Goal: Task Accomplishment & Management: Manage account settings

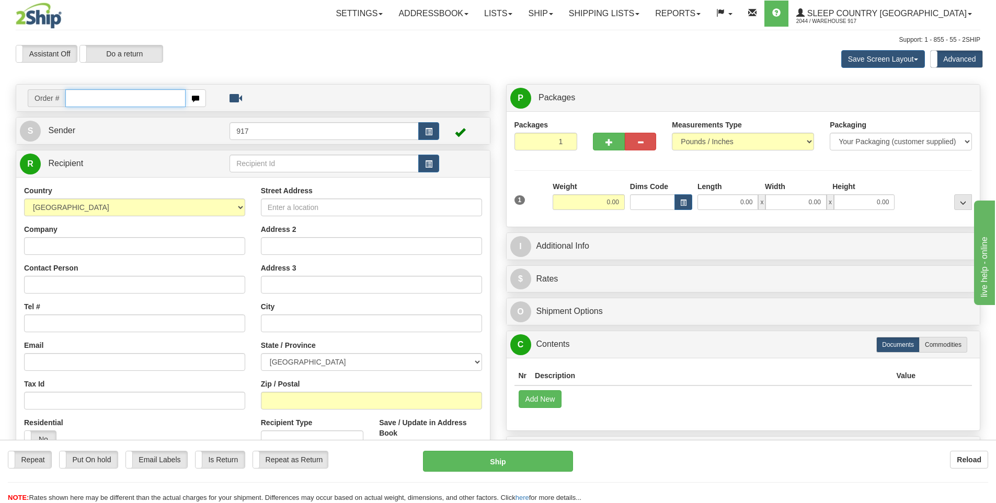
click at [156, 104] on input "text" at bounding box center [125, 98] width 120 height 18
type input "9007I143301"
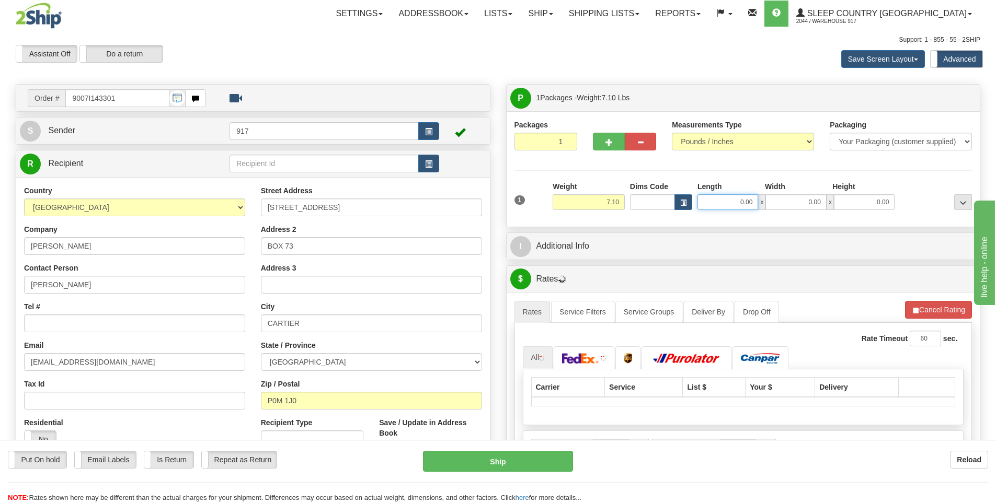
click at [734, 203] on input "0.00" at bounding box center [727, 202] width 61 height 16
type input "19.00"
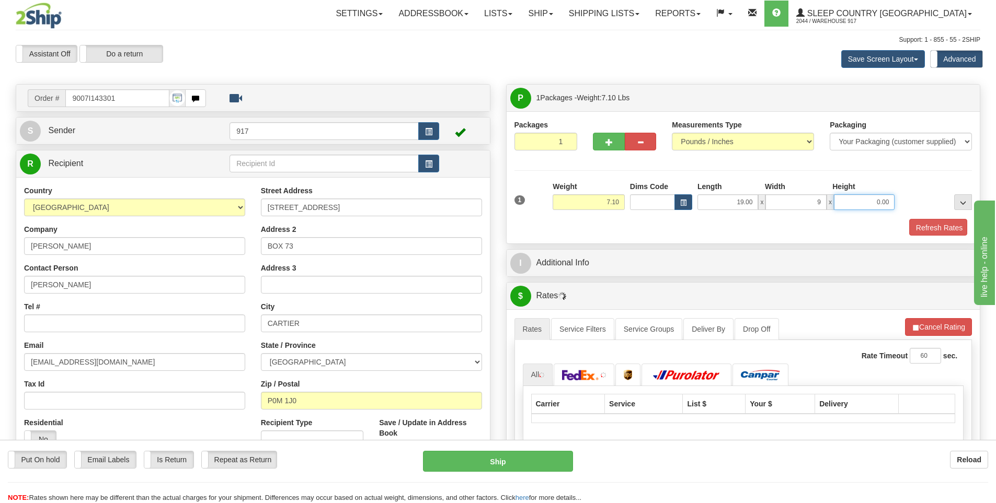
type input "9.00"
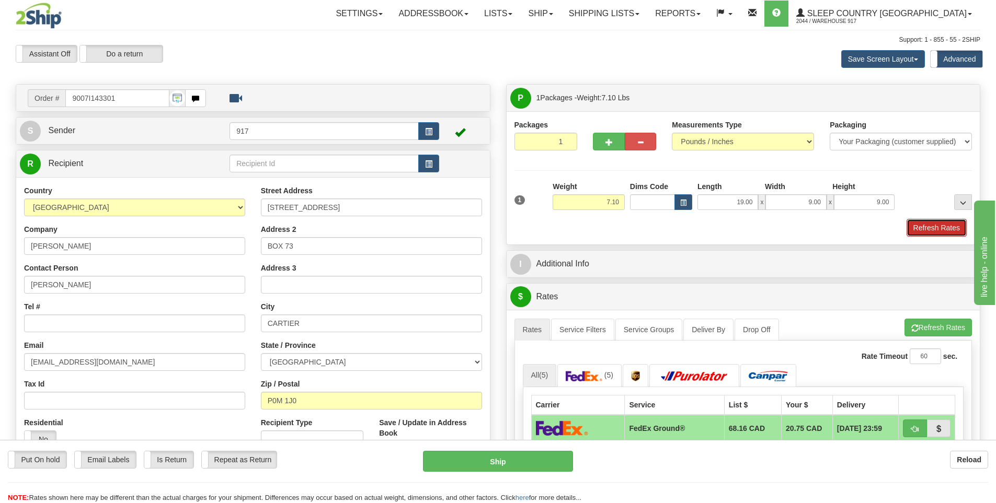
click at [914, 228] on button "Refresh Rates" at bounding box center [936, 228] width 60 height 18
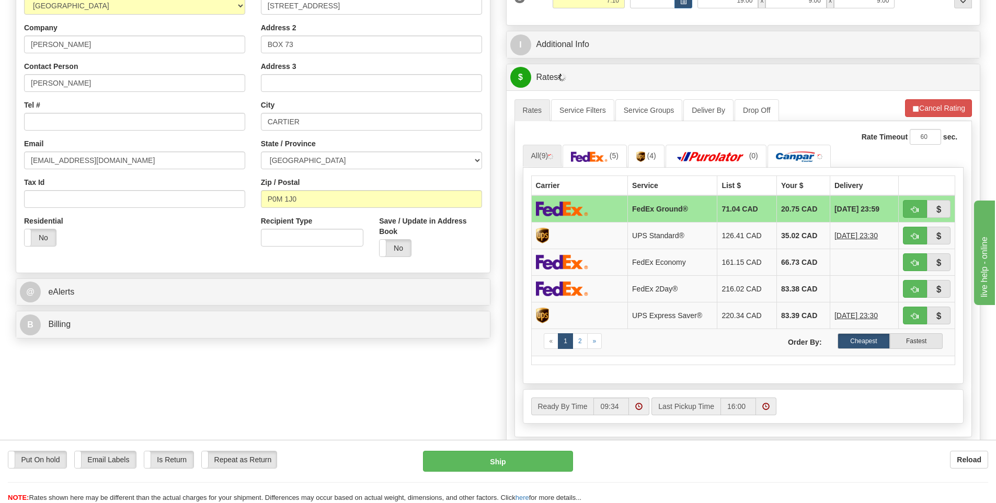
scroll to position [209, 0]
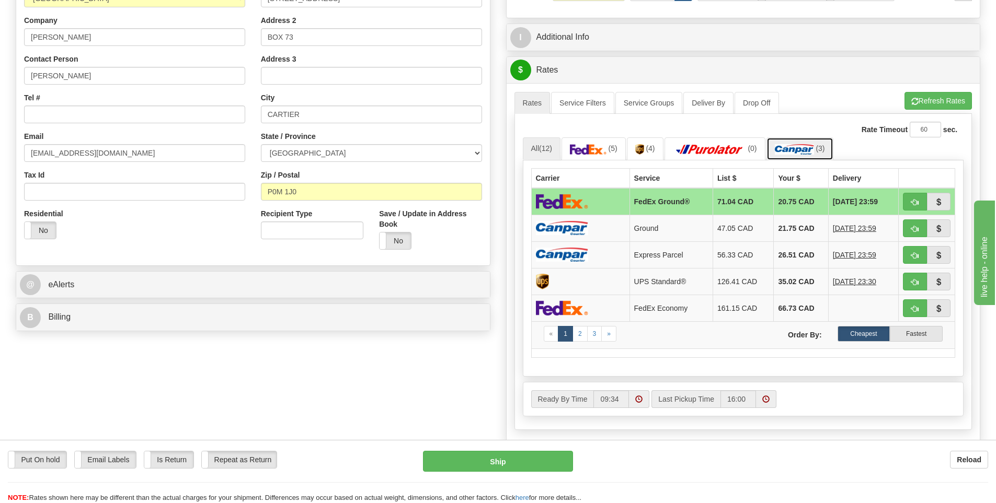
click at [805, 151] on img at bounding box center [794, 149] width 39 height 10
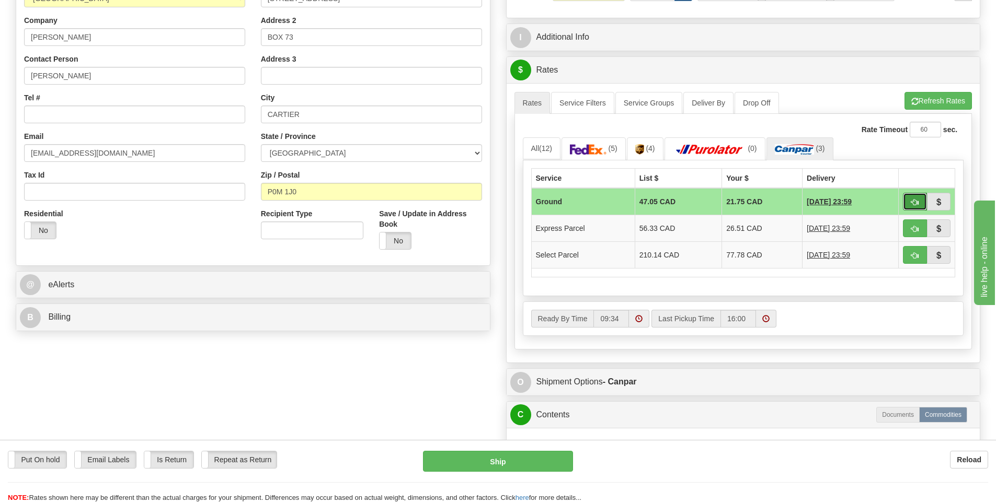
click at [916, 198] on button "button" at bounding box center [915, 202] width 24 height 18
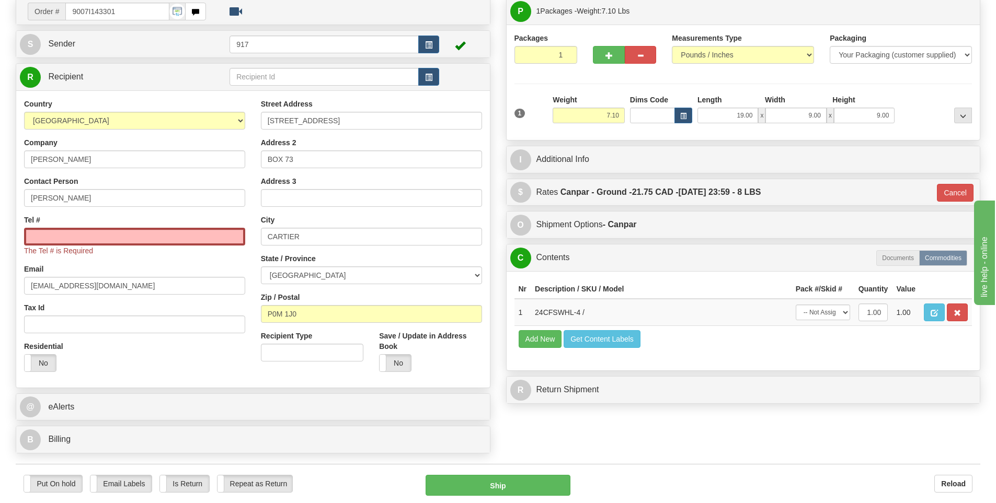
scroll to position [52, 0]
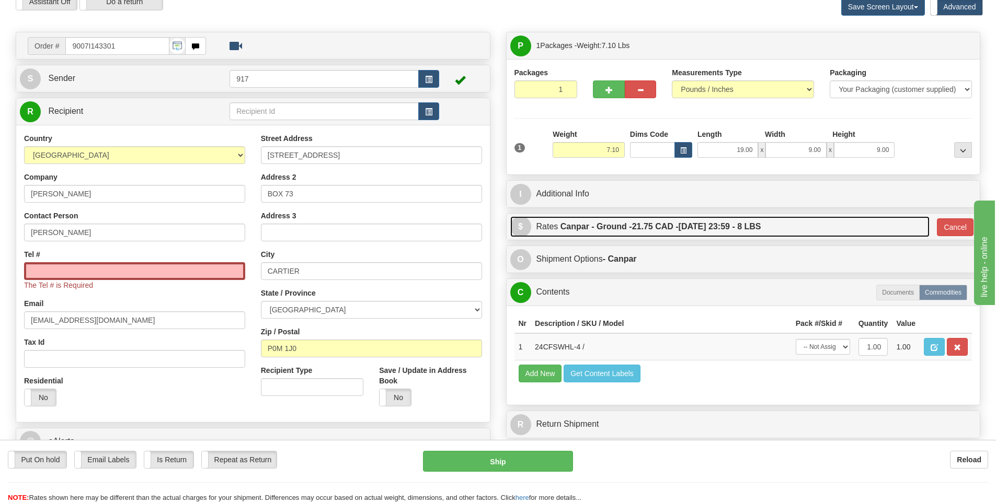
click at [898, 228] on link "$ Rates Canpar - Ground - 21.75 CAD - 10/06/2025 23:59 - 8 LBS" at bounding box center [719, 226] width 419 height 21
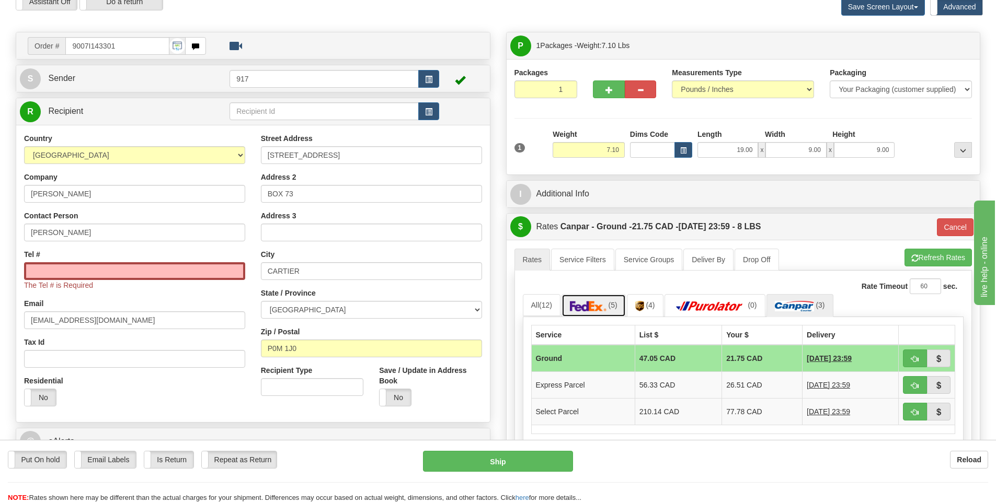
click at [599, 307] on img at bounding box center [588, 306] width 37 height 10
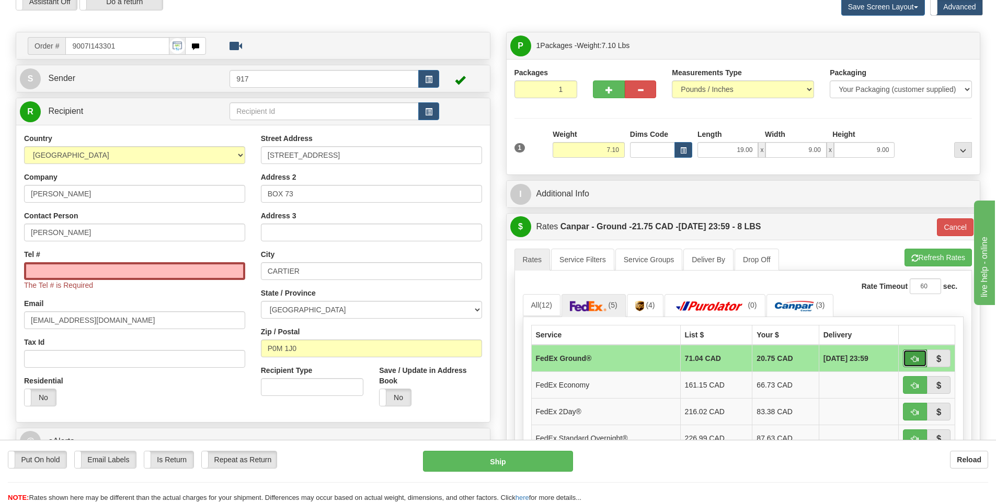
click at [913, 359] on span "button" at bounding box center [914, 359] width 7 height 7
type input "92"
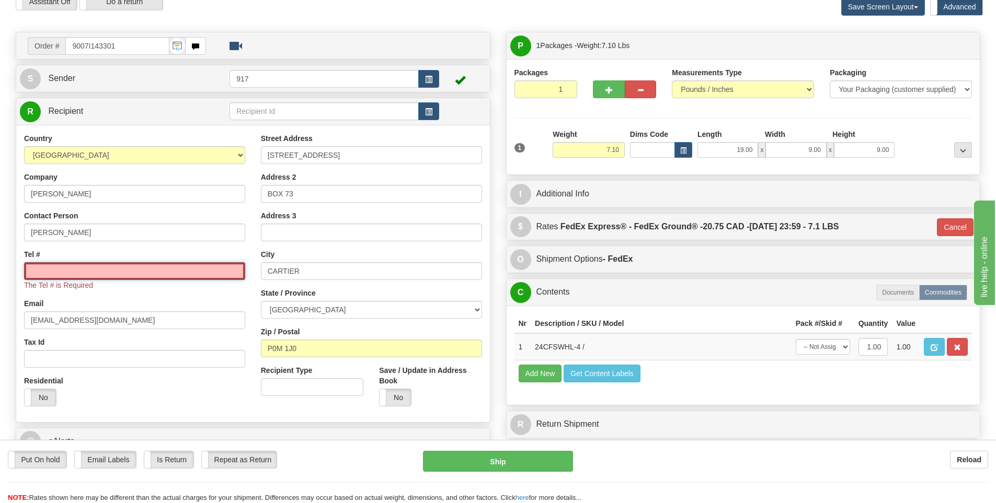
click at [131, 269] on input "Tel #" at bounding box center [134, 271] width 221 height 18
type input "000000000"
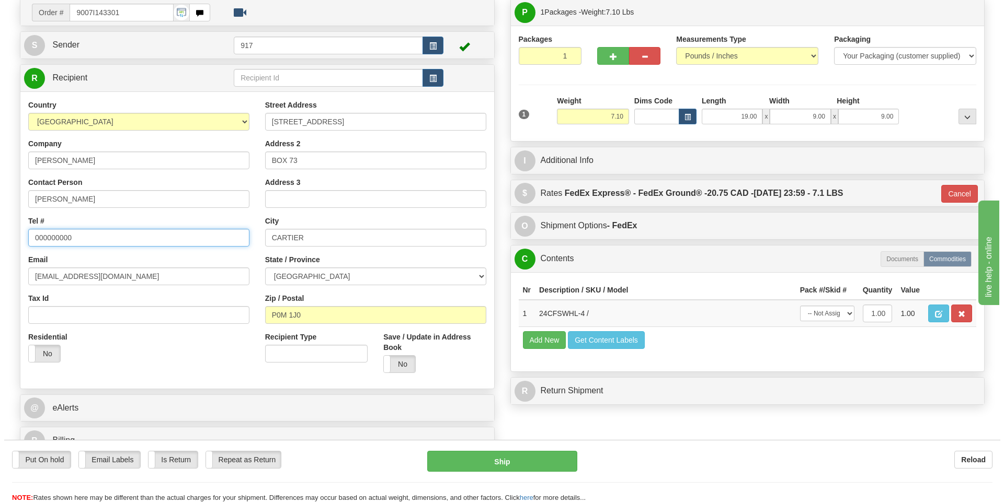
scroll to position [105, 0]
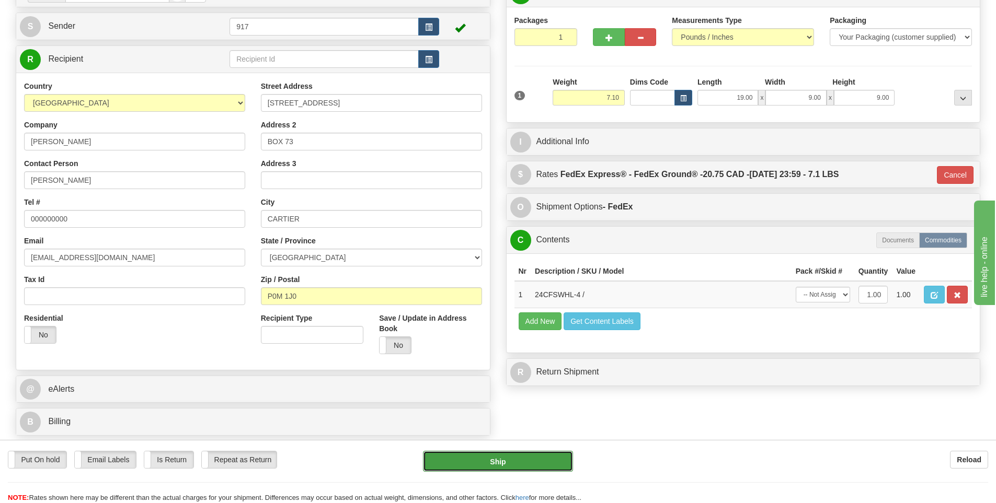
click at [499, 464] on button "Ship" at bounding box center [498, 461] width 150 height 21
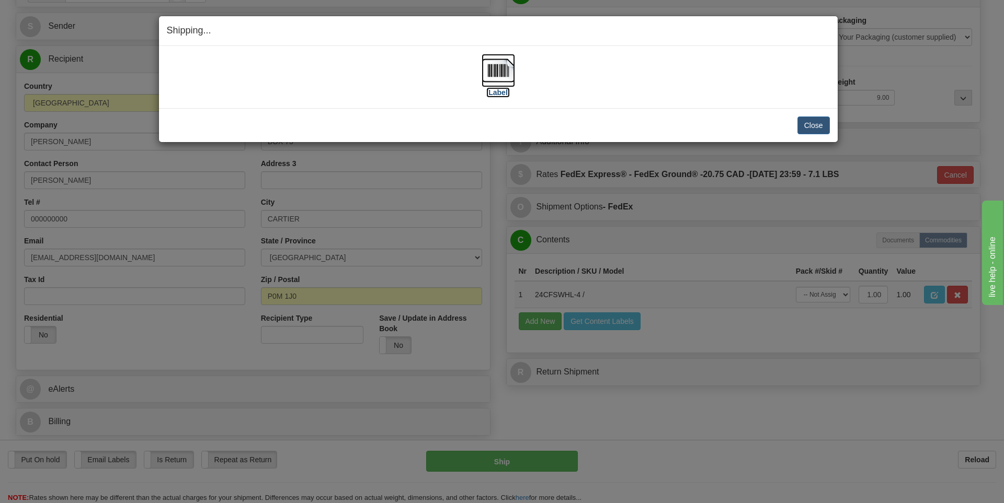
click at [497, 66] on img at bounding box center [497, 70] width 33 height 33
click at [810, 123] on button "Close" at bounding box center [813, 126] width 32 height 18
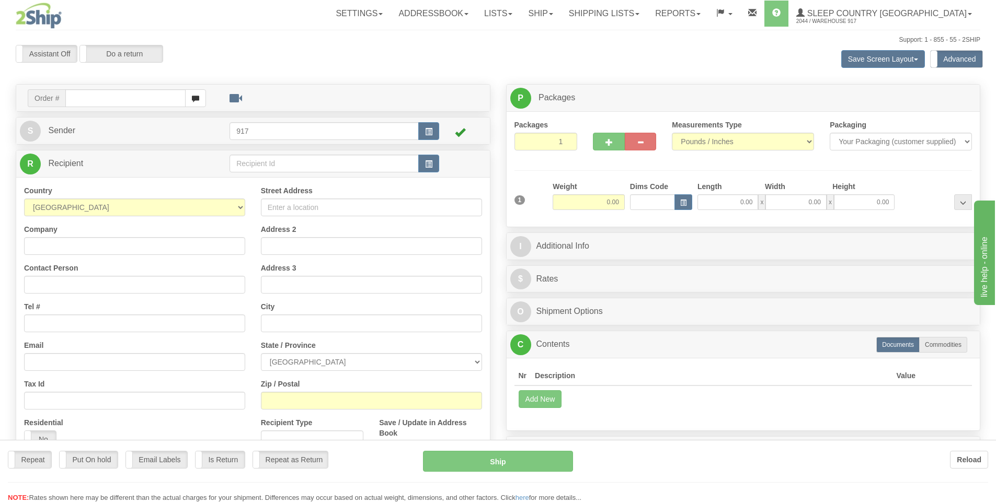
click at [109, 95] on div "Toggle navigation Settings Shipping Preferences Fields Preferences New" at bounding box center [498, 299] width 996 height 599
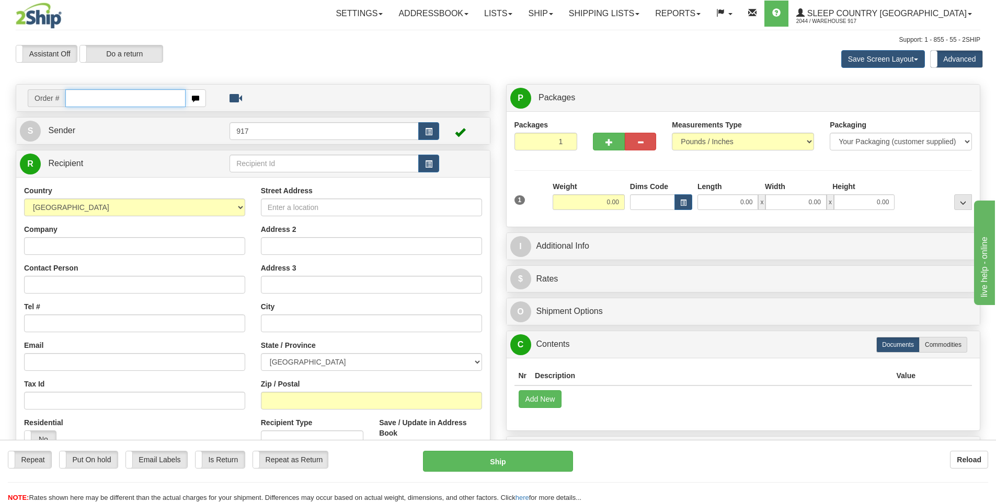
click at [99, 104] on input "text" at bounding box center [125, 98] width 120 height 18
type input "9000I143010"
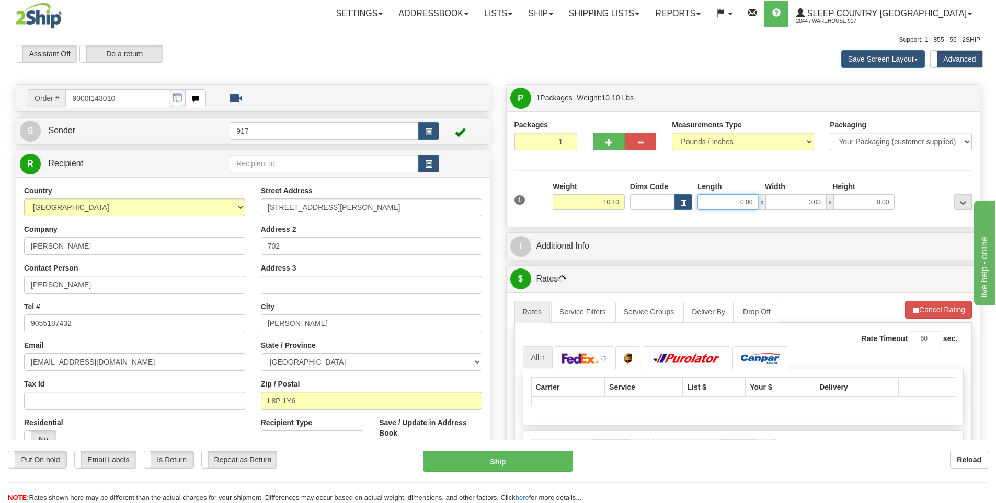
click at [737, 204] on input "0.00" at bounding box center [727, 202] width 61 height 16
type input "16.00"
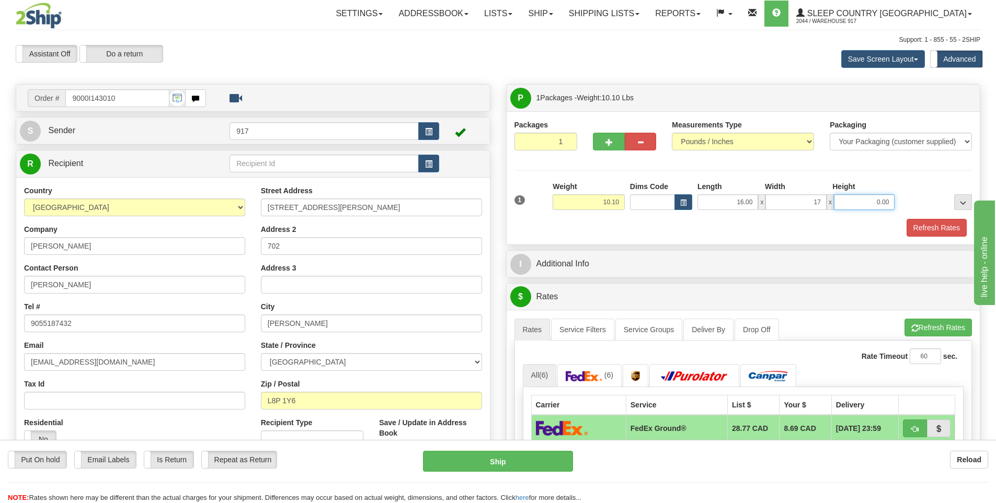
type input "17.00"
type input "9.00"
click at [924, 228] on button "Refresh Rates" at bounding box center [936, 228] width 60 height 18
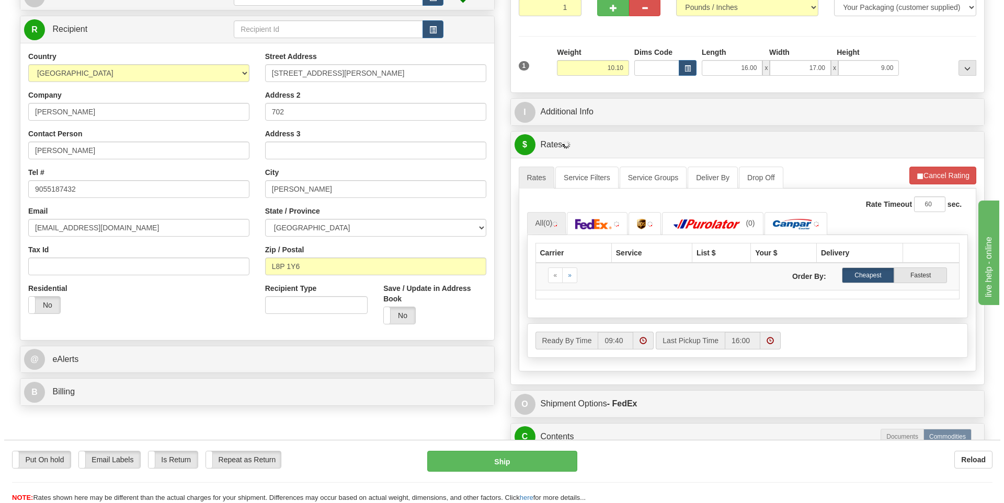
scroll to position [157, 0]
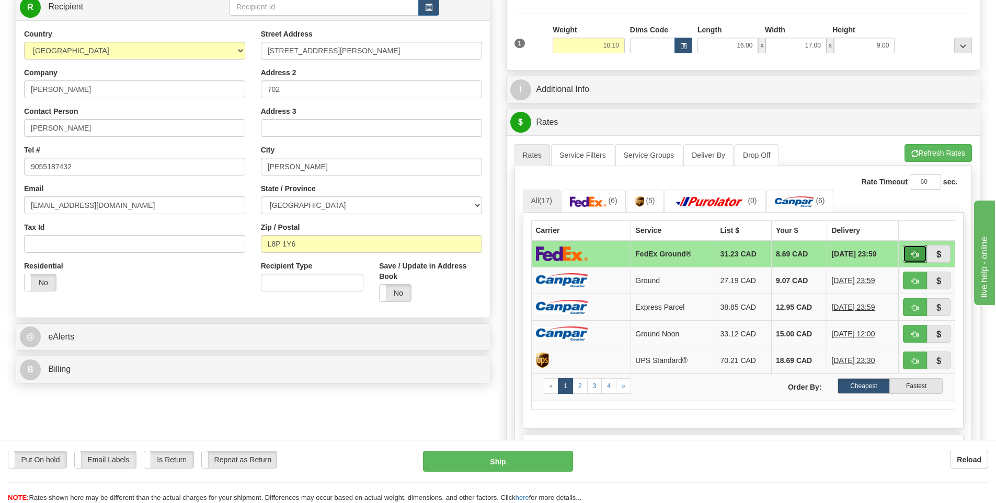
click at [913, 256] on span "button" at bounding box center [914, 254] width 7 height 7
type input "92"
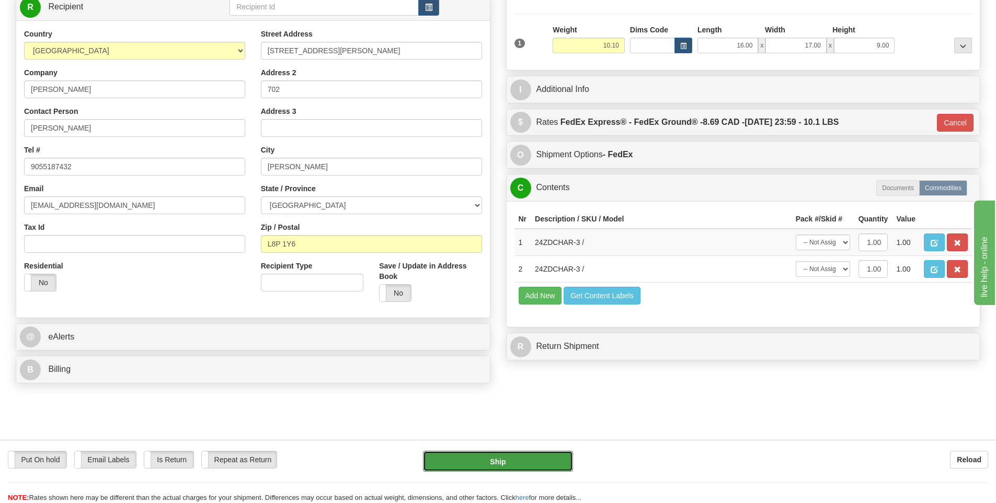
click at [500, 462] on button "Ship" at bounding box center [498, 461] width 150 height 21
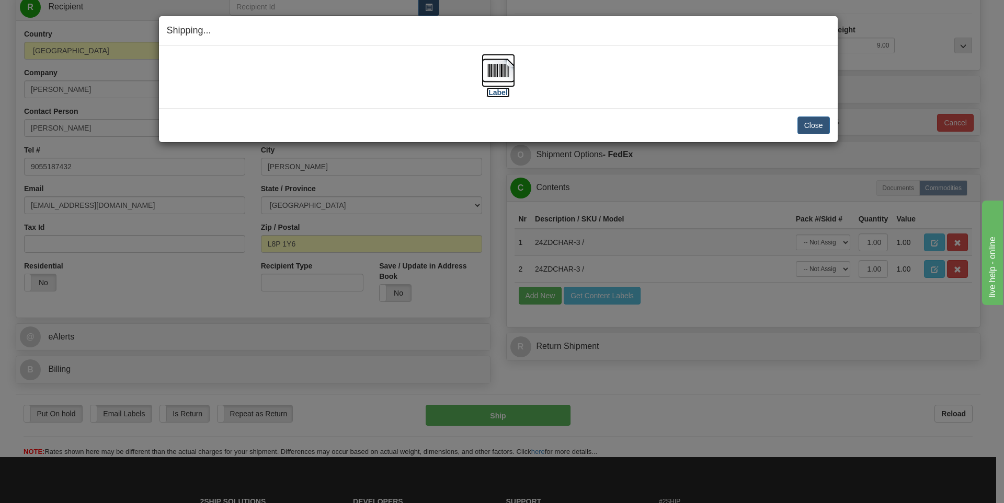
click at [500, 80] on img at bounding box center [497, 70] width 33 height 33
click at [814, 127] on button "Close" at bounding box center [813, 126] width 32 height 18
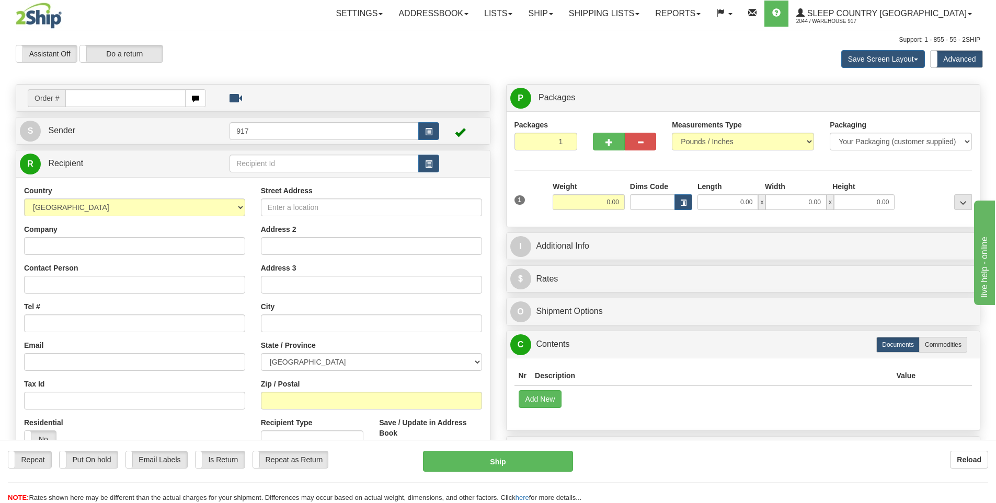
click at [143, 100] on input "text" at bounding box center [125, 98] width 120 height 18
type input "9007I141906"
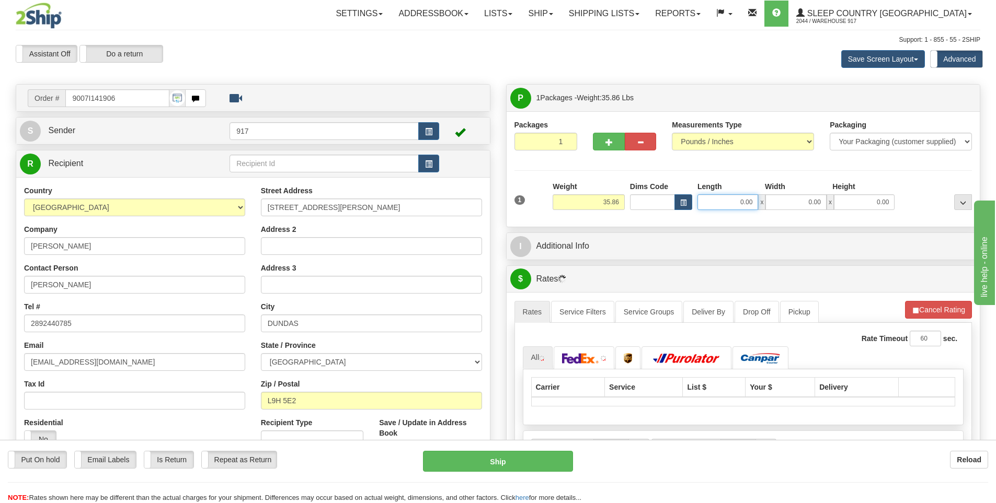
click at [749, 204] on input "0.00" at bounding box center [727, 202] width 61 height 16
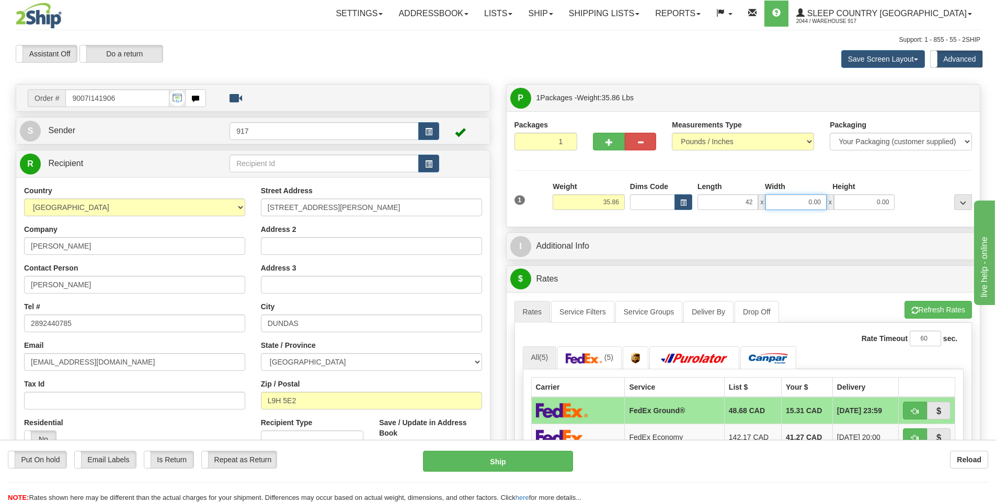
type input "42.00"
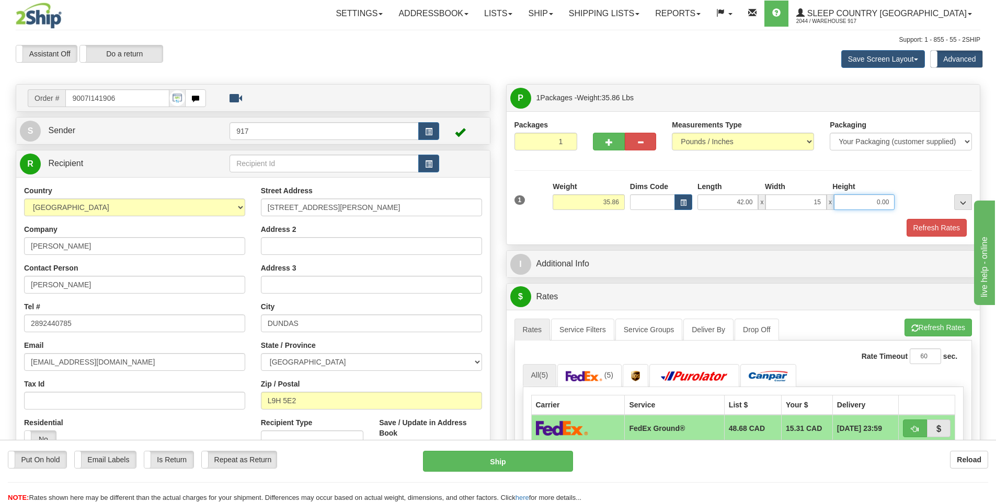
type input "15.00"
click at [915, 226] on button "Refresh Rates" at bounding box center [936, 228] width 60 height 18
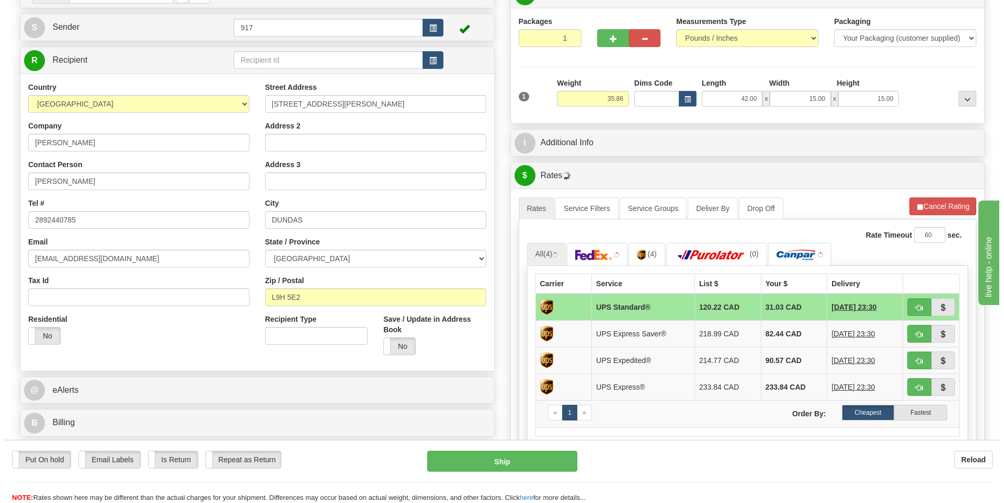
scroll to position [157, 0]
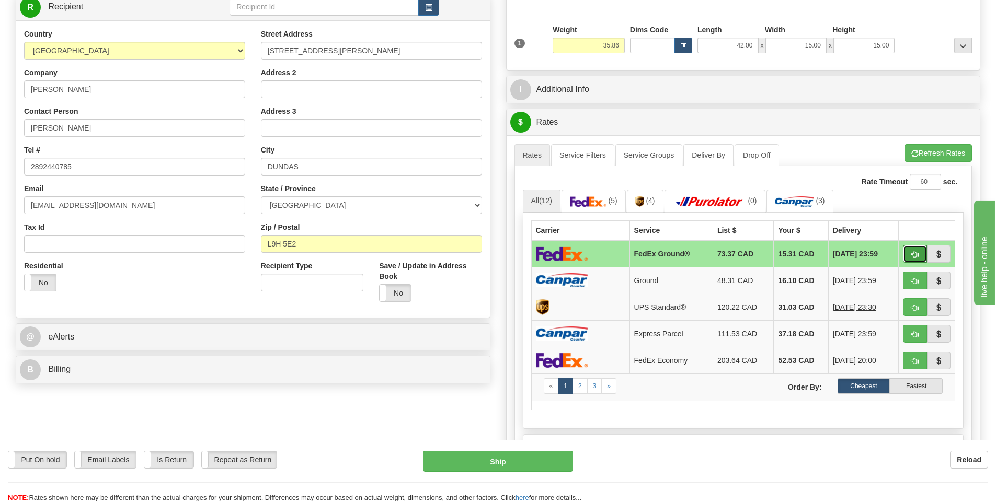
click at [921, 259] on button "button" at bounding box center [915, 254] width 24 height 18
type input "92"
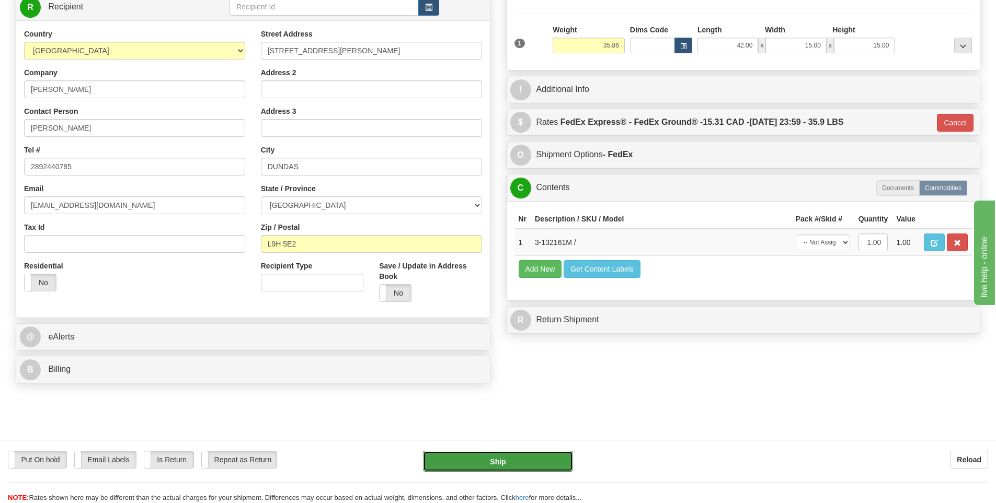
click at [487, 462] on button "Ship" at bounding box center [498, 461] width 150 height 21
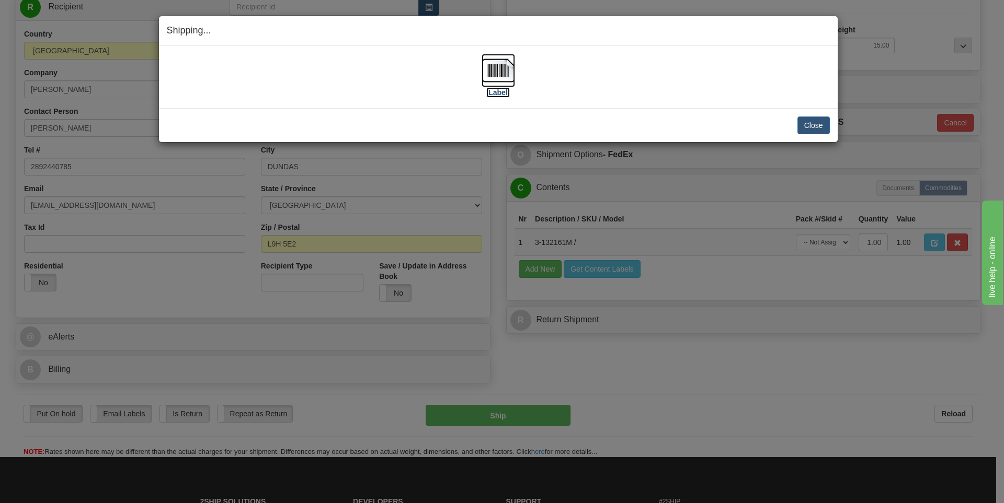
click at [498, 75] on img at bounding box center [497, 70] width 33 height 33
click at [815, 128] on button "Close" at bounding box center [813, 126] width 32 height 18
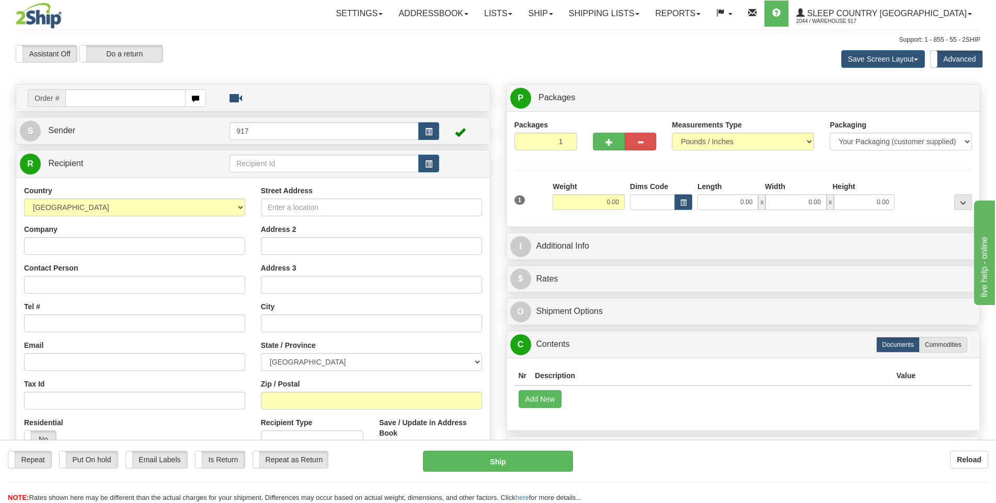
click at [104, 99] on input "text" at bounding box center [125, 98] width 120 height 18
type input "9007I142799"
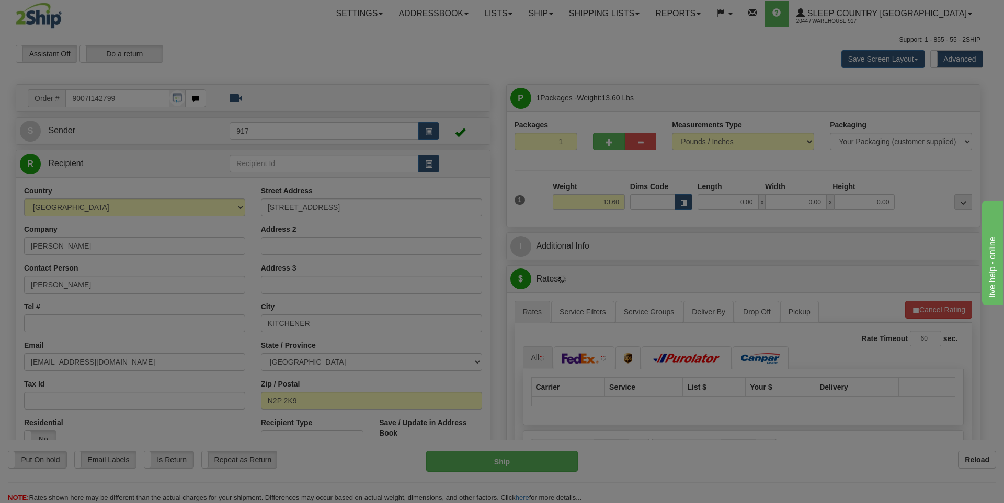
click at [735, 201] on body "Training Course Close Toggle navigation Settings Shipping Preferences New Recip…" at bounding box center [502, 251] width 1004 height 503
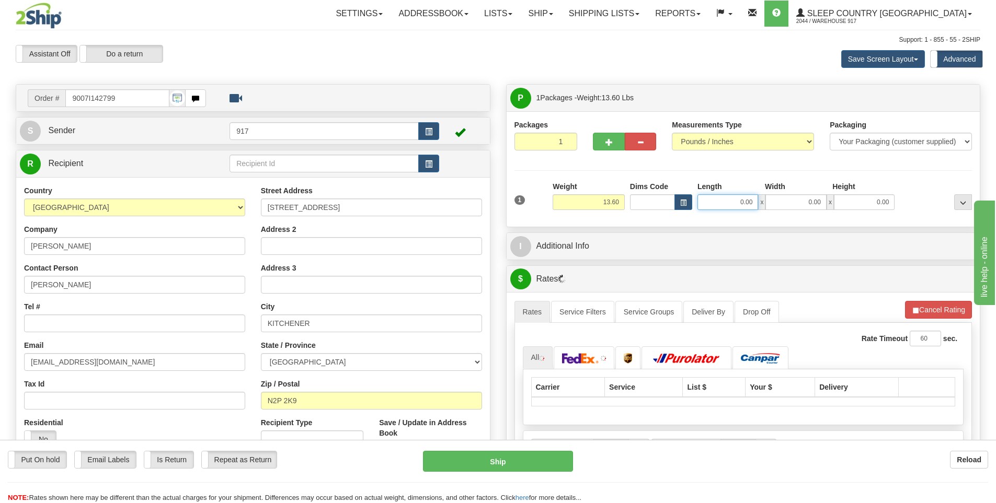
click at [741, 202] on input "0.00" at bounding box center [727, 202] width 61 height 16
type input "19.00"
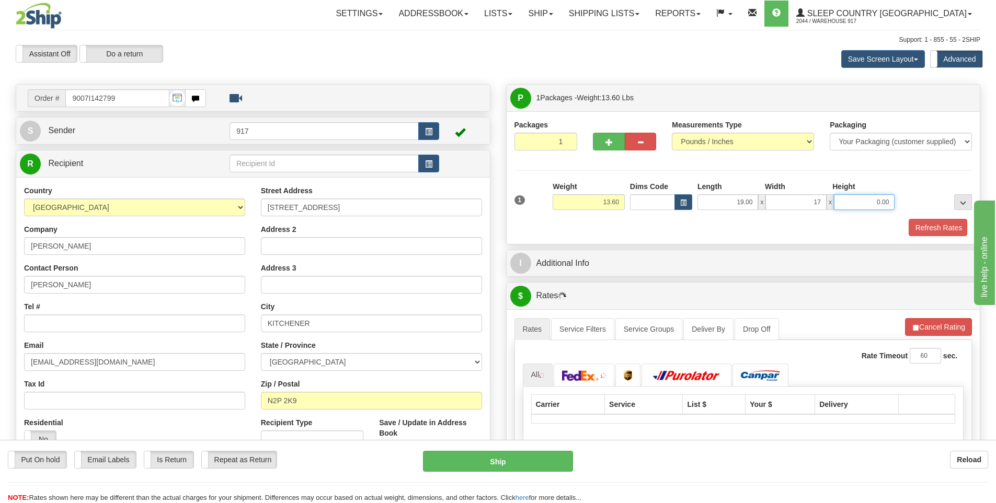
type input "17.00"
type input "9.00"
click at [925, 231] on button "Refresh Rates" at bounding box center [936, 228] width 60 height 18
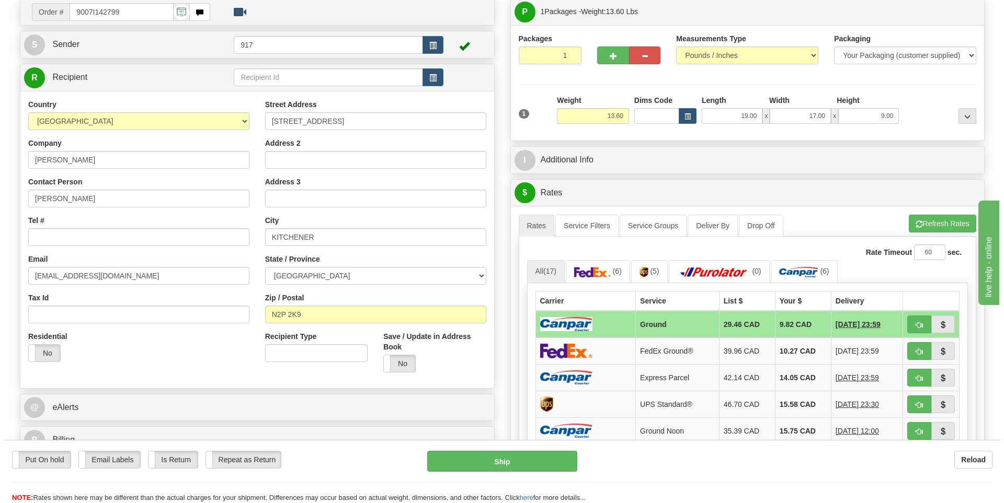
scroll to position [105, 0]
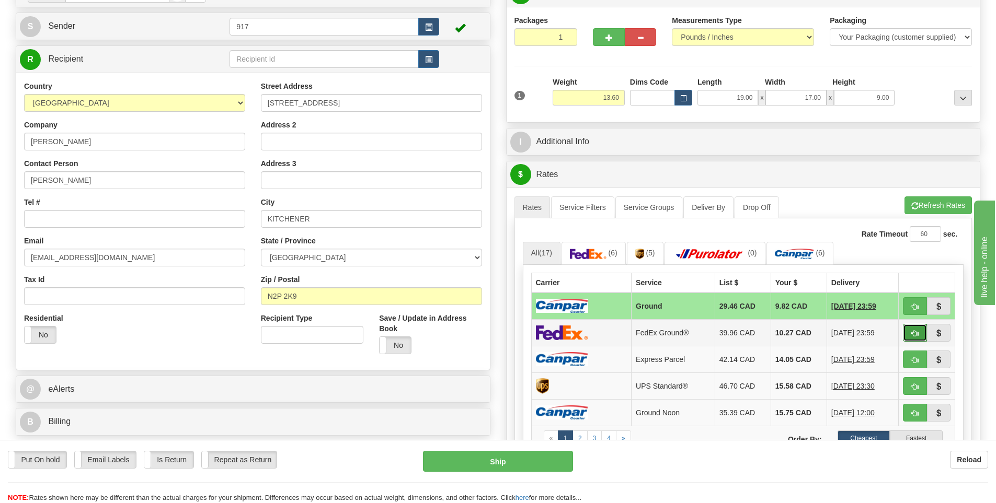
click at [923, 332] on button "button" at bounding box center [915, 333] width 24 height 18
type input "92"
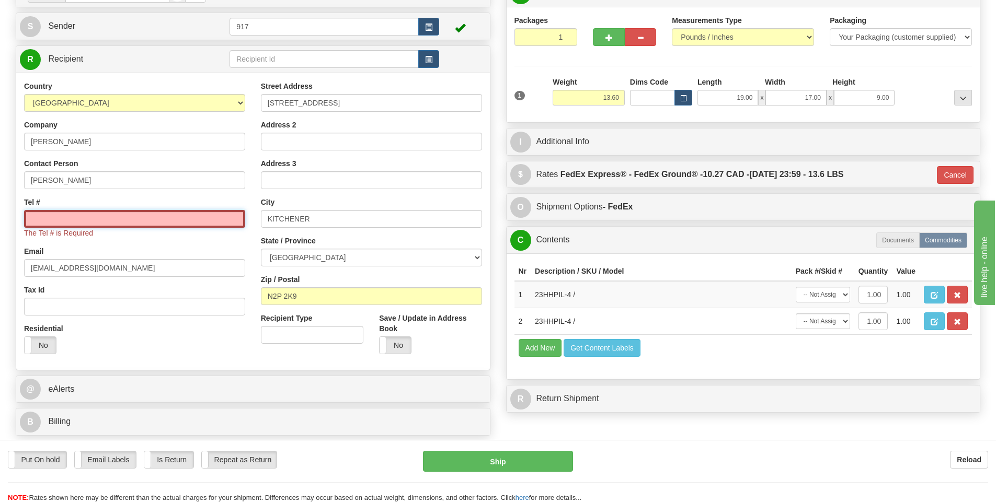
click at [110, 210] on input "Tel #" at bounding box center [134, 219] width 221 height 18
type input "000000000"
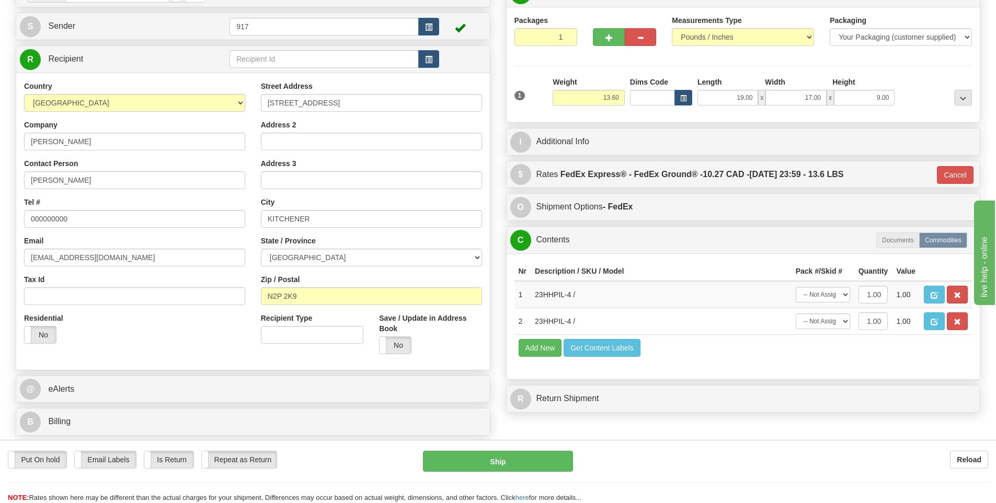
click at [508, 475] on div "Put On hold Put On hold Email Labels Email Labels Edit Is Return Is Return Repe…" at bounding box center [498, 477] width 996 height 52
click at [512, 467] on button "Ship" at bounding box center [498, 461] width 150 height 21
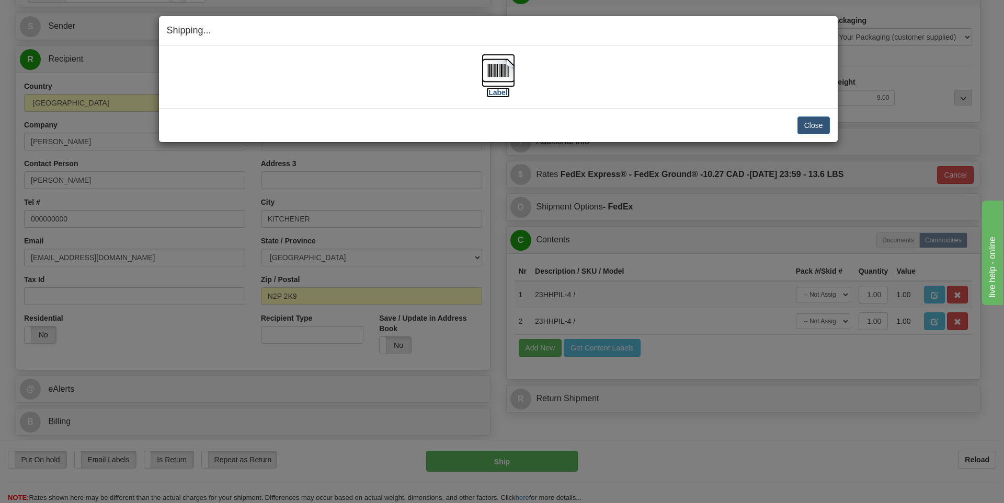
click at [491, 80] on img at bounding box center [497, 70] width 33 height 33
click at [818, 130] on button "Close" at bounding box center [813, 126] width 32 height 18
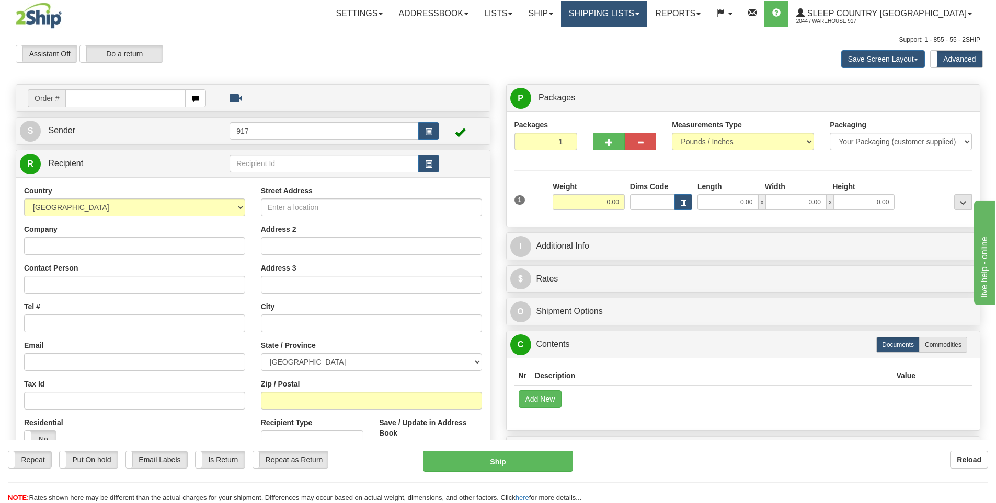
click at [647, 21] on link "Shipping lists" at bounding box center [604, 14] width 86 height 26
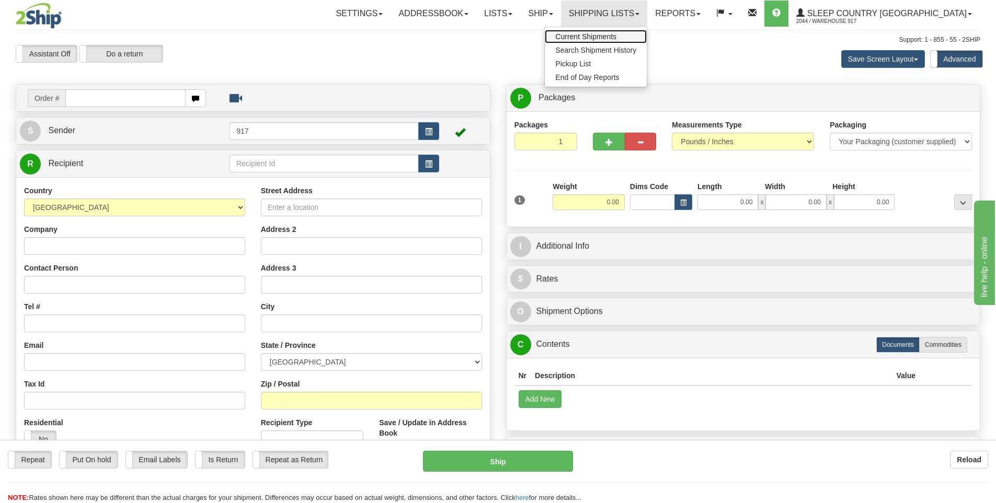
click at [616, 35] on span "Current Shipments" at bounding box center [585, 36] width 61 height 8
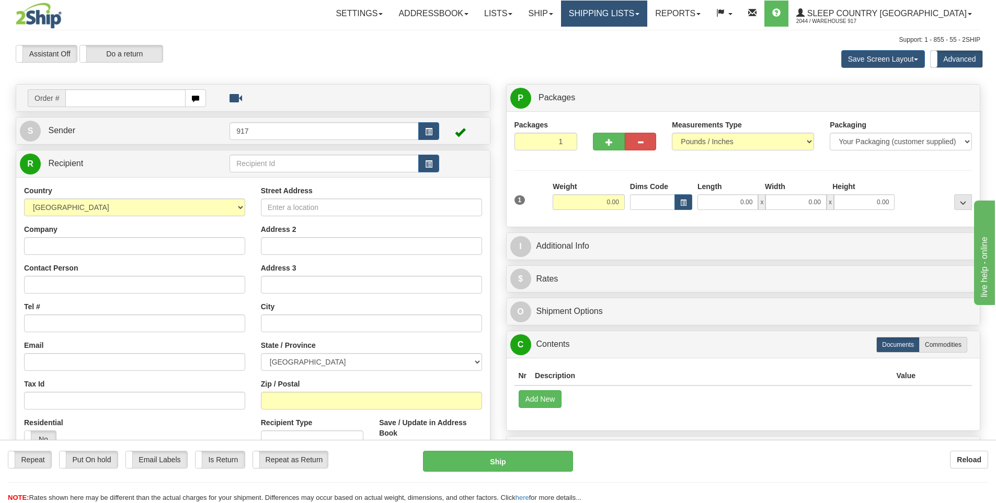
click at [647, 19] on link "Shipping lists" at bounding box center [604, 14] width 86 height 26
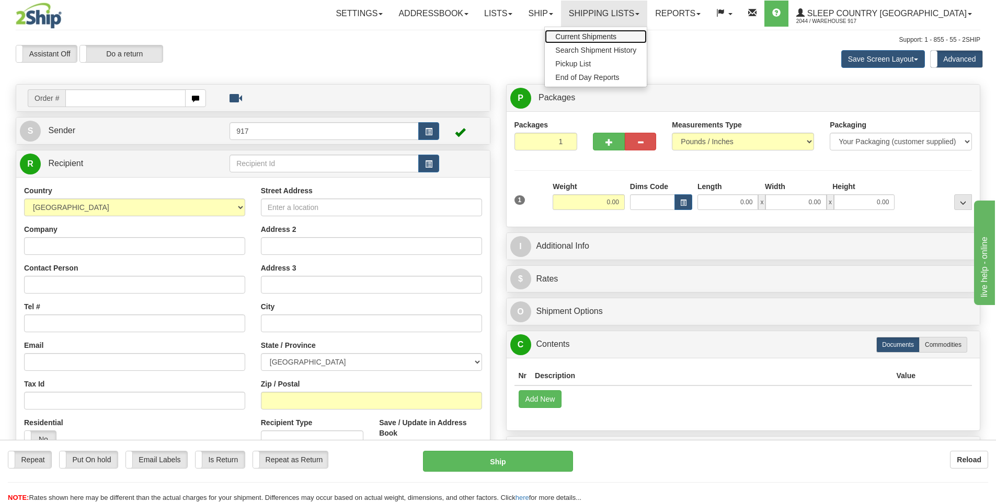
click at [616, 35] on span "Current Shipments" at bounding box center [585, 36] width 61 height 8
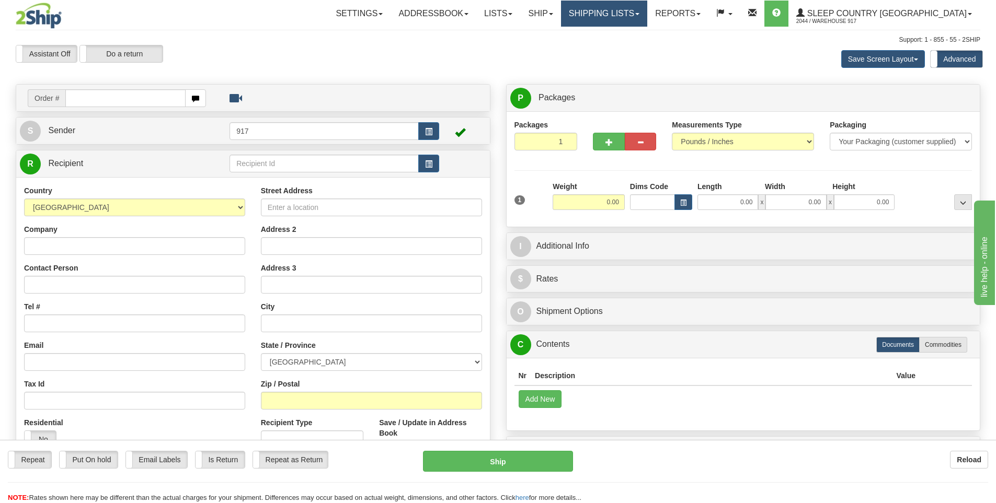
click at [638, 12] on link "Shipping lists" at bounding box center [604, 14] width 86 height 26
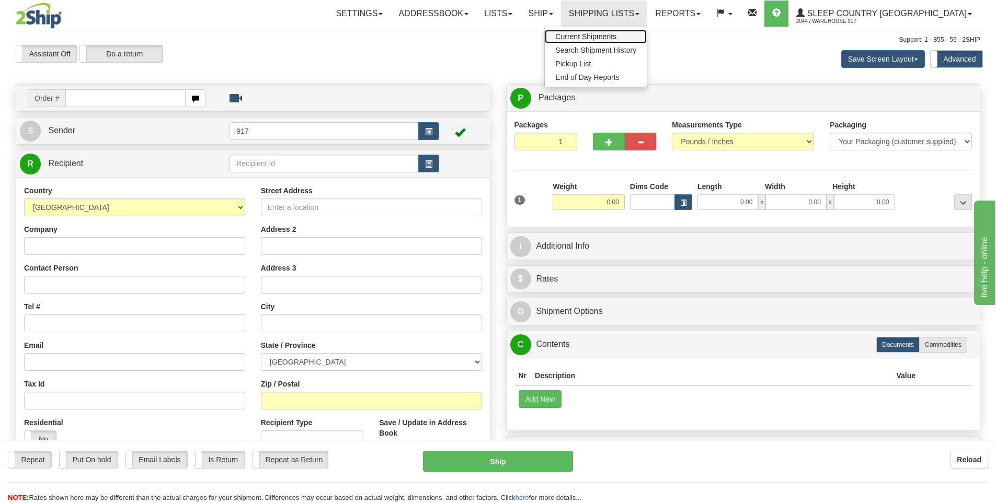
click at [616, 38] on span "Current Shipments" at bounding box center [585, 36] width 61 height 8
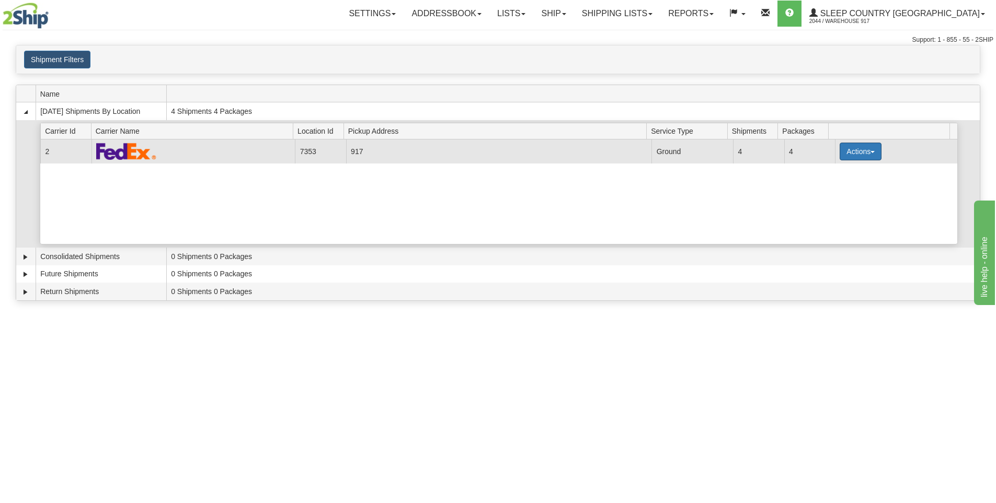
click at [848, 156] on button "Actions" at bounding box center [861, 152] width 42 height 18
click at [825, 187] on span "Close" at bounding box center [820, 184] width 24 height 7
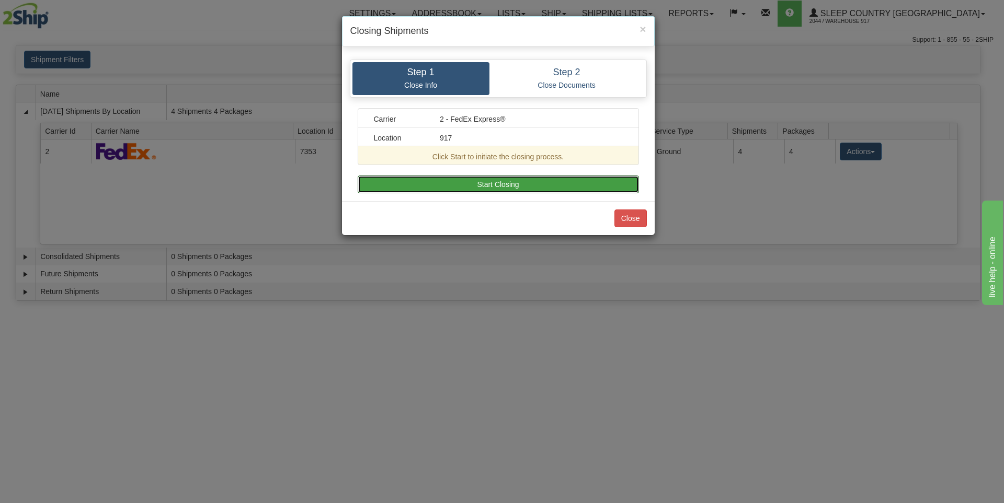
click at [577, 188] on button "Start Closing" at bounding box center [498, 185] width 281 height 18
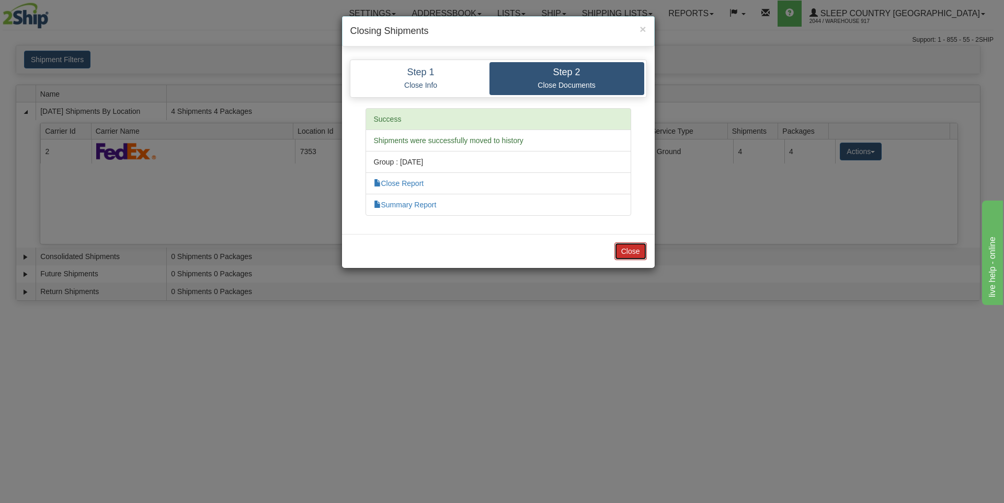
click at [633, 249] on button "Close" at bounding box center [630, 252] width 32 height 18
